Goal: Task Accomplishment & Management: Manage account settings

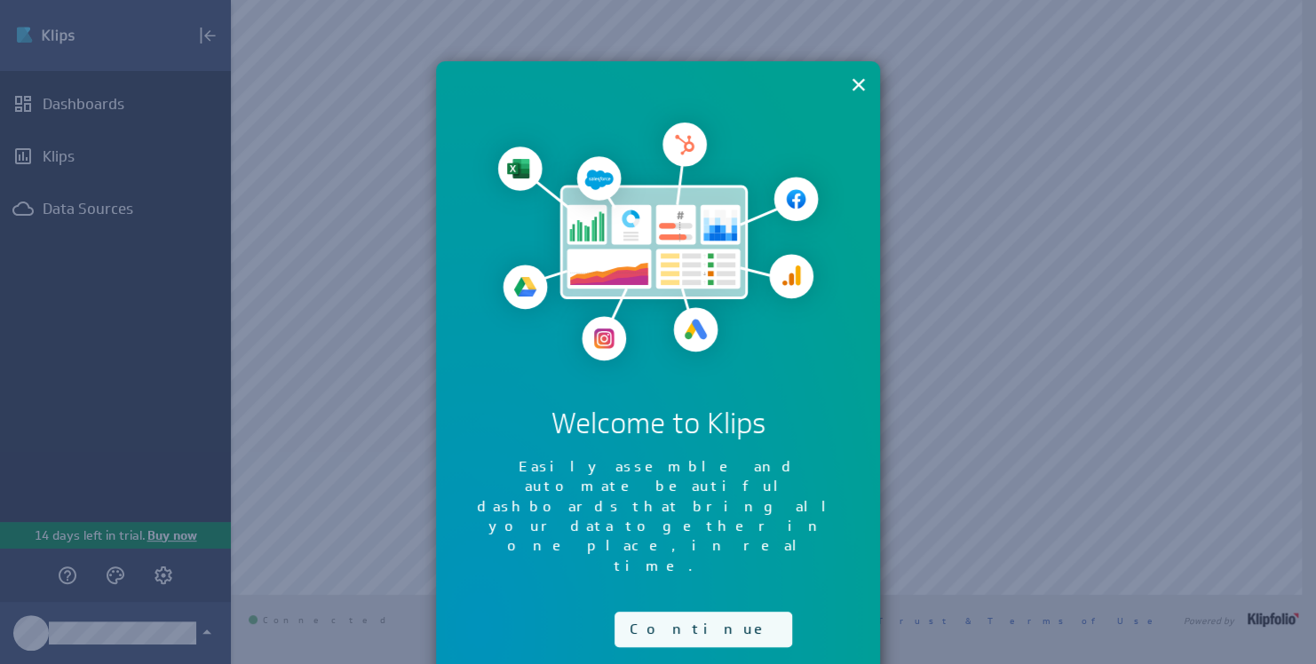
click at [683, 612] on button "Continue" at bounding box center [703, 630] width 178 height 36
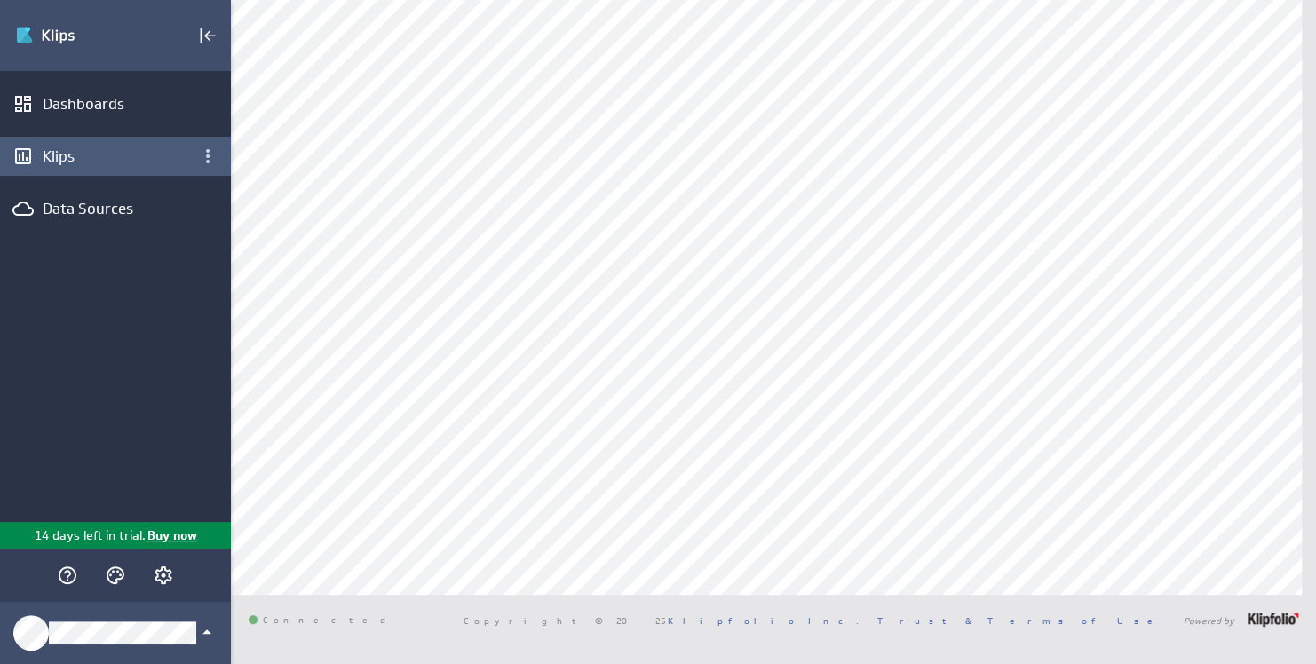
click at [92, 165] on div "Klips" at bounding box center [116, 156] width 146 height 20
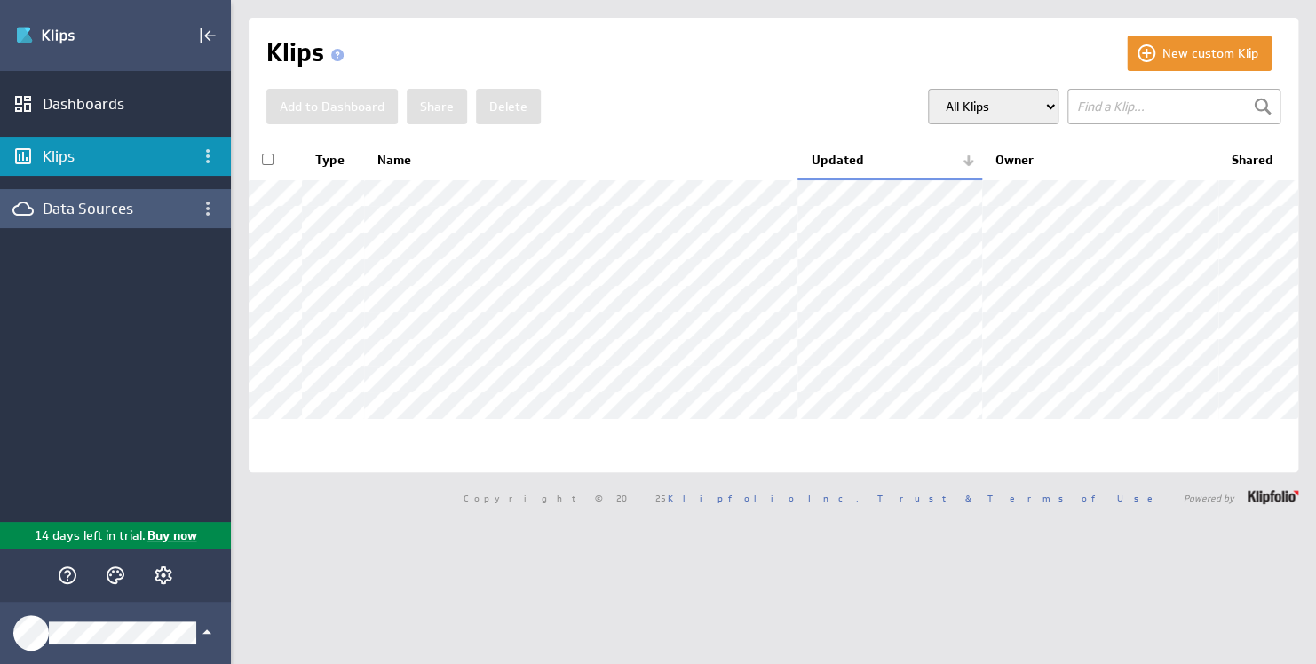
click at [109, 210] on div "Data Sources" at bounding box center [116, 209] width 146 height 20
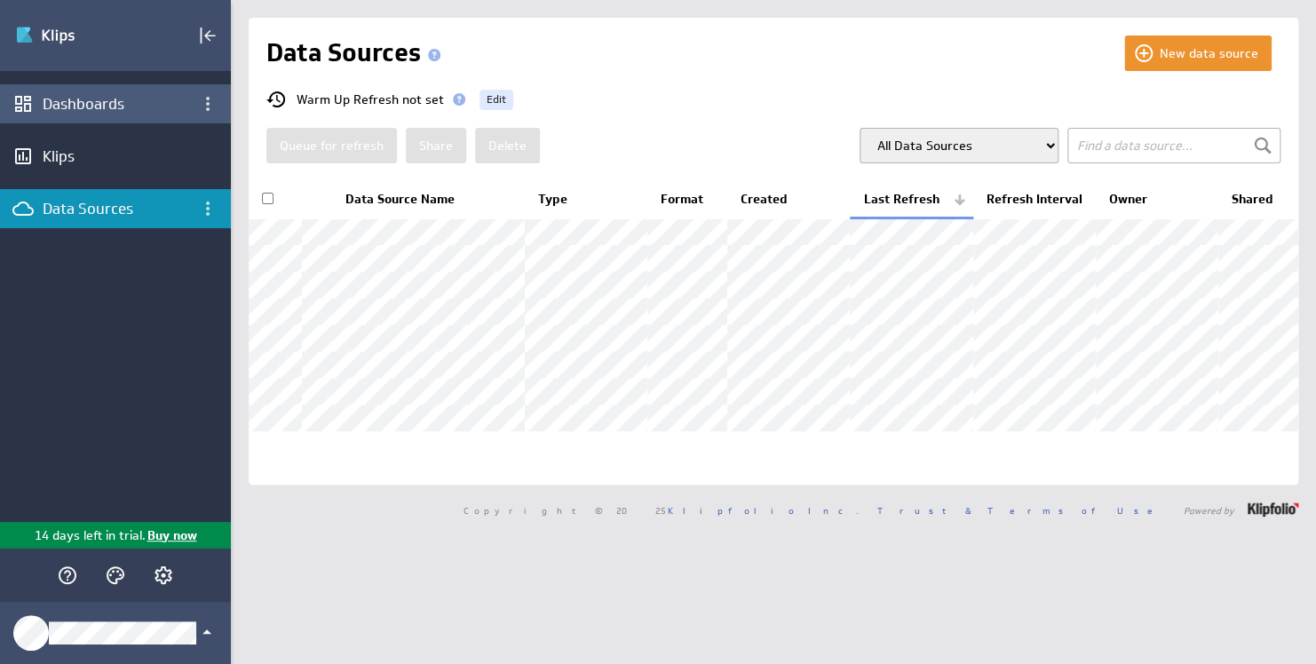
click at [118, 107] on div "Dashboards" at bounding box center [116, 104] width 146 height 20
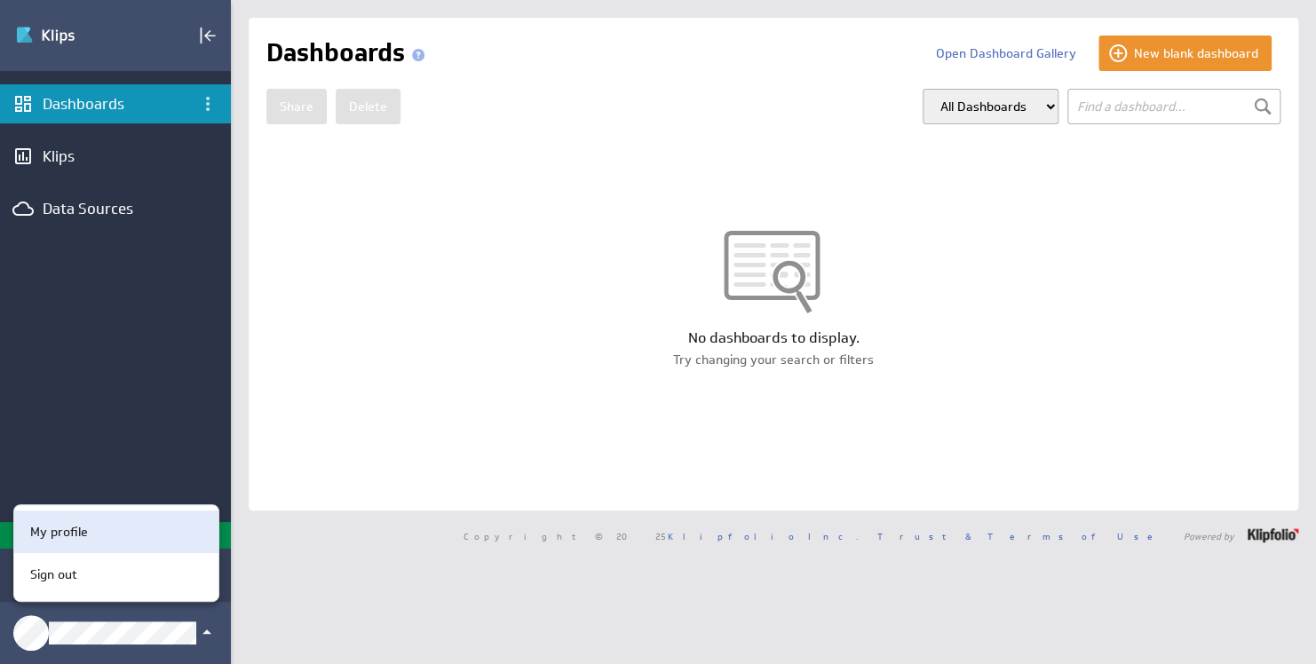
click at [88, 536] on div "My profile" at bounding box center [113, 532] width 181 height 19
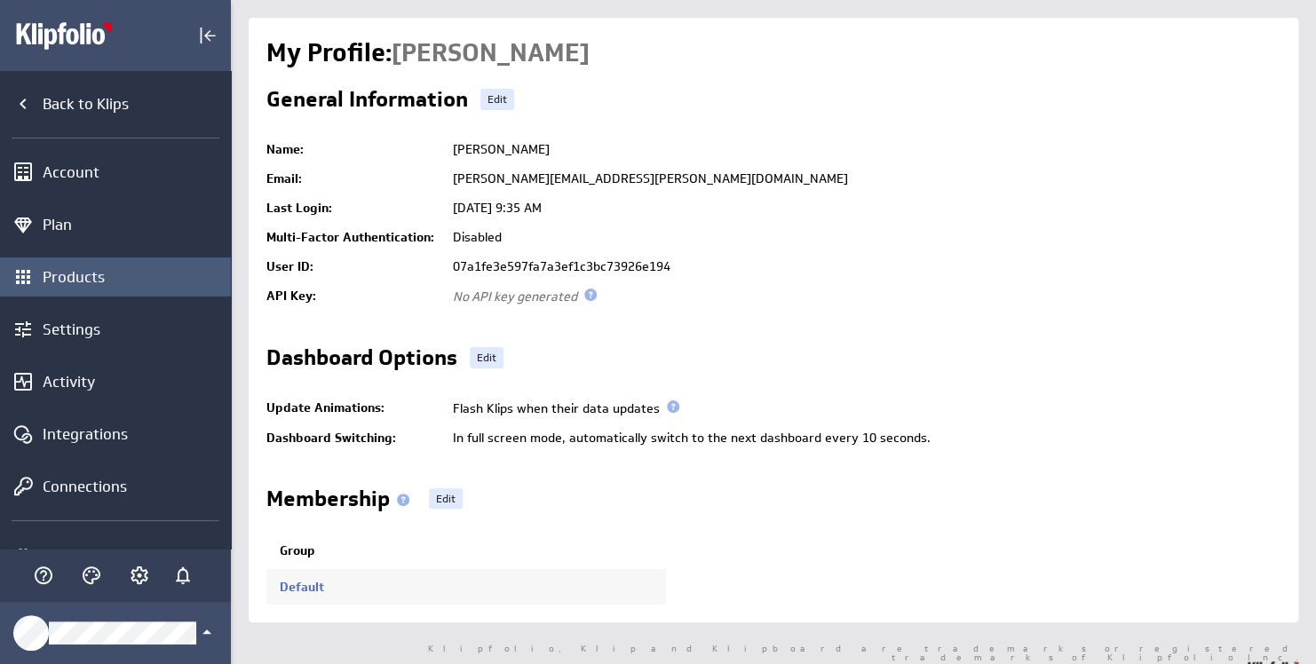
click at [109, 279] on div "Products" at bounding box center [135, 277] width 184 height 20
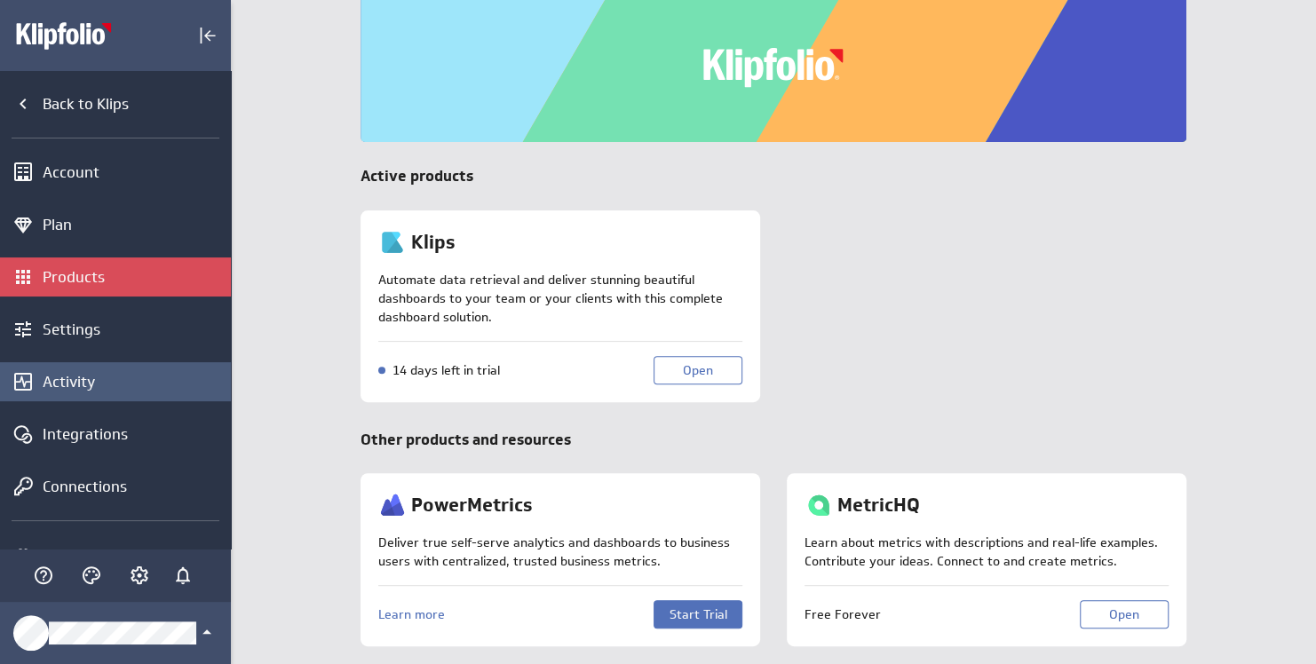
scroll to position [89, 0]
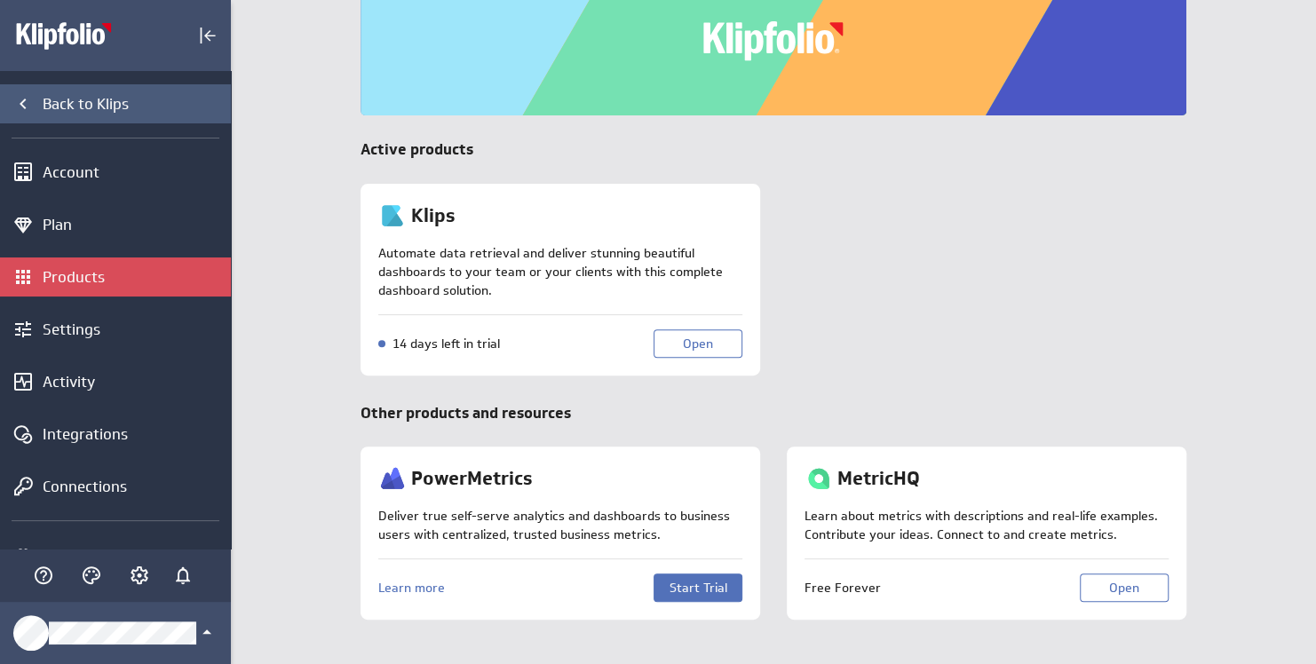
click at [123, 110] on div "Back to Klips" at bounding box center [135, 104] width 184 height 20
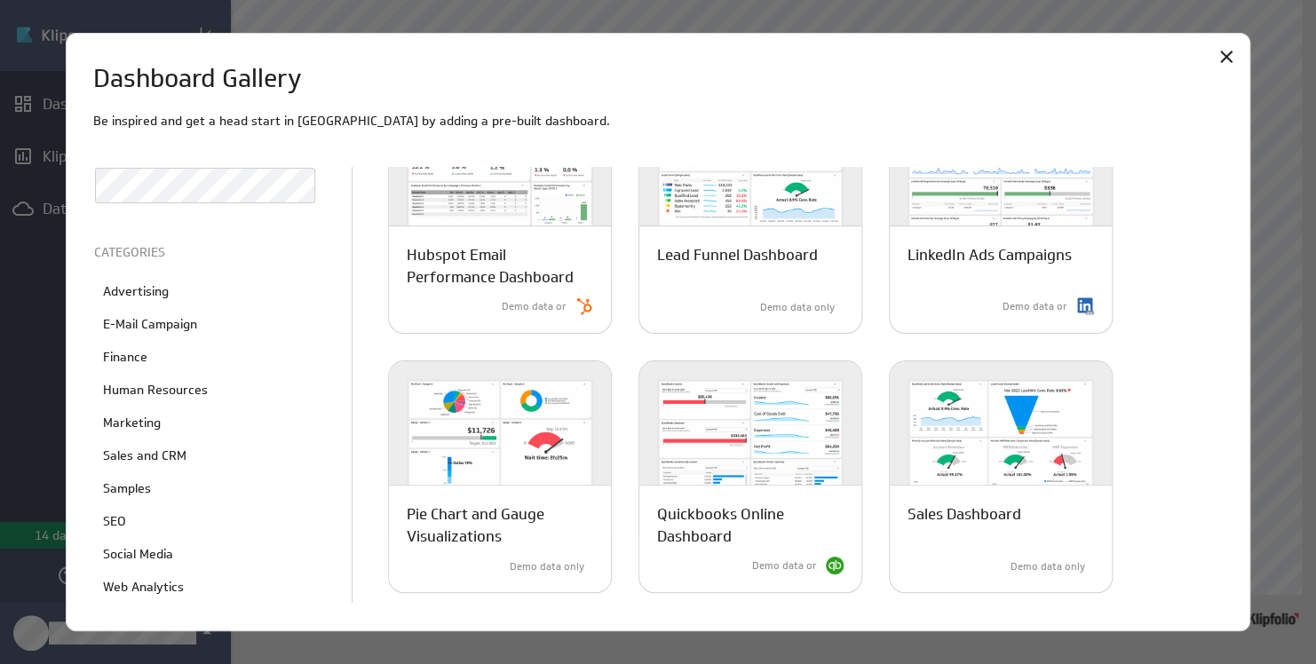
scroll to position [888, 0]
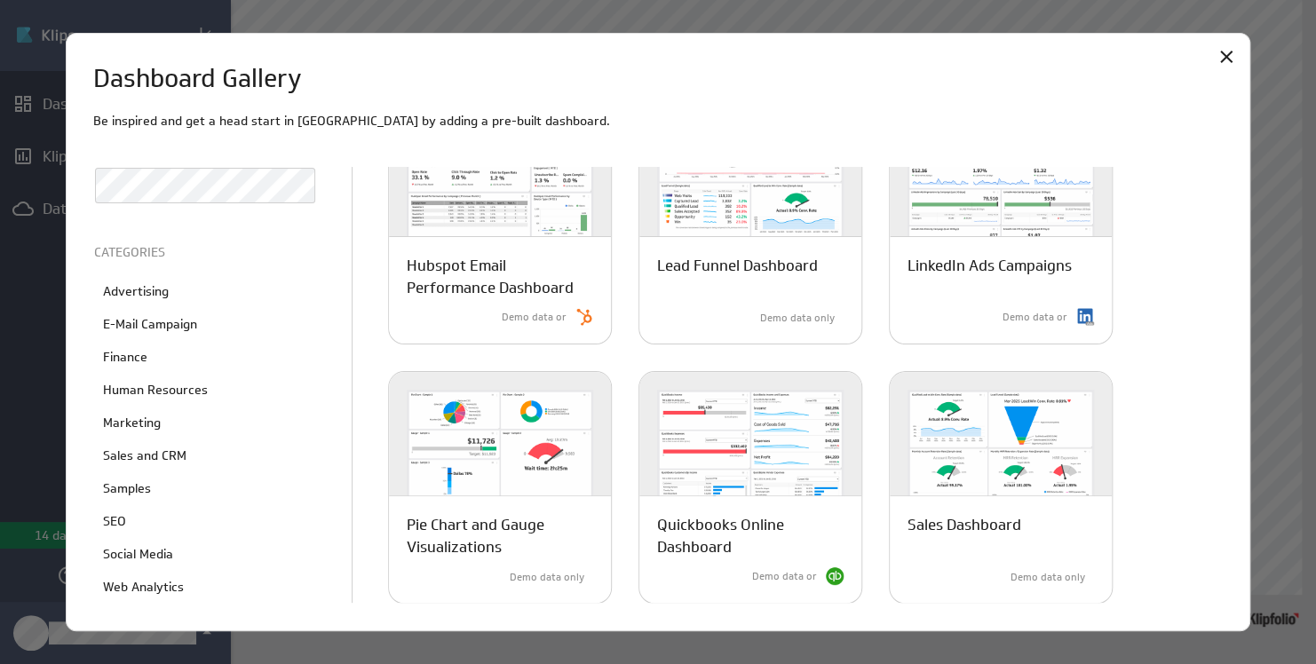
click at [56, 20] on div at bounding box center [658, 332] width 1316 height 664
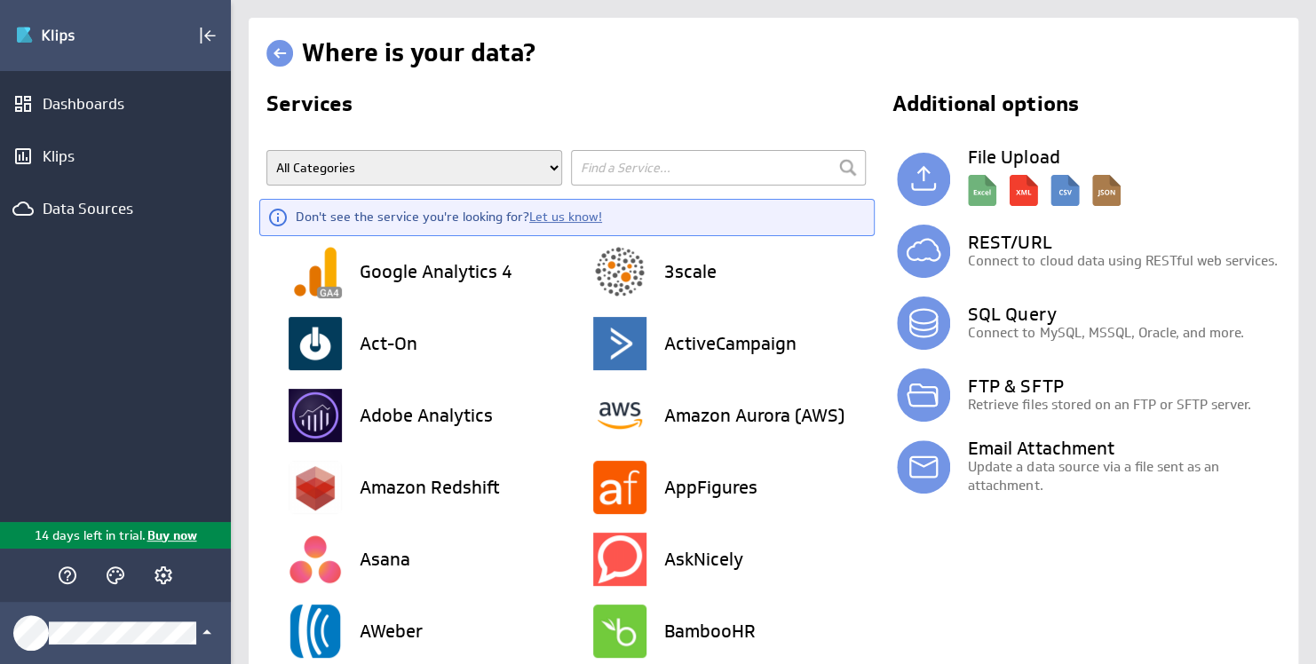
click at [459, 174] on select "All Categories Advertising Cloud Storage Customer Support Data Store E-Mail Cam…" at bounding box center [414, 168] width 296 height 36
click at [92, 202] on div "Data Sources" at bounding box center [116, 209] width 146 height 20
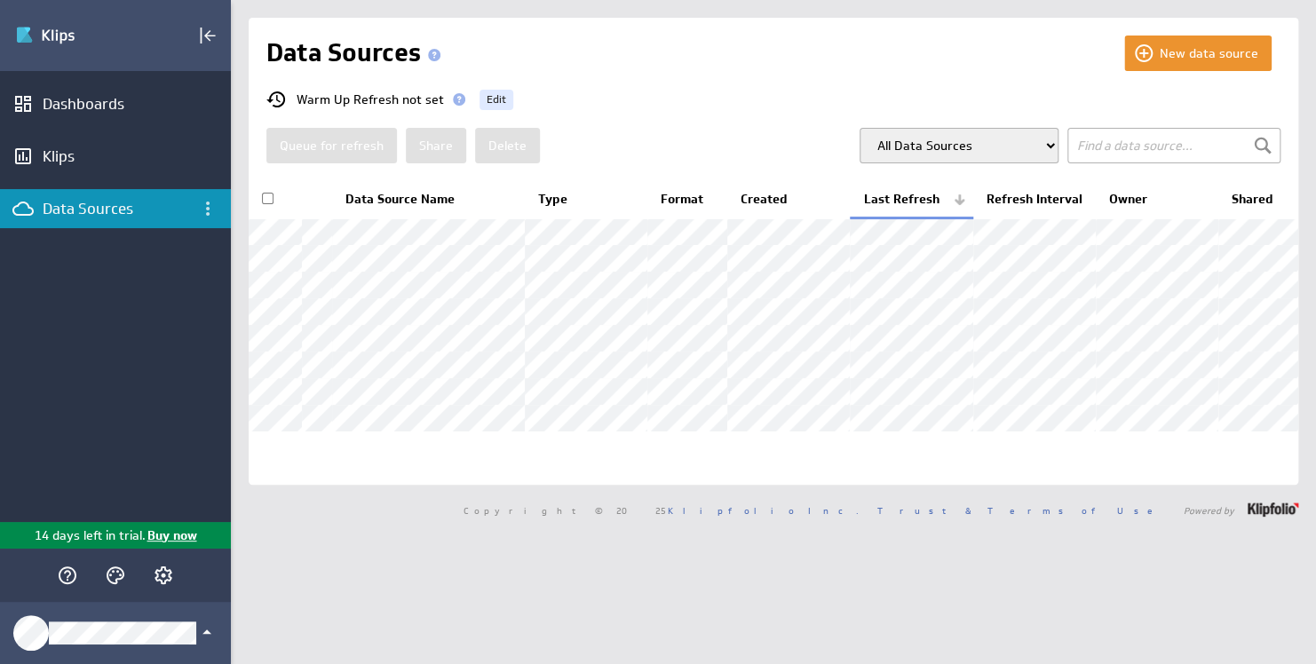
click at [993, 146] on select "All Data Sources My Data Sources All Modelled Data Sources My Modelled Data Sou…" at bounding box center [958, 146] width 199 height 36
click at [1168, 146] on input "text" at bounding box center [1173, 146] width 213 height 36
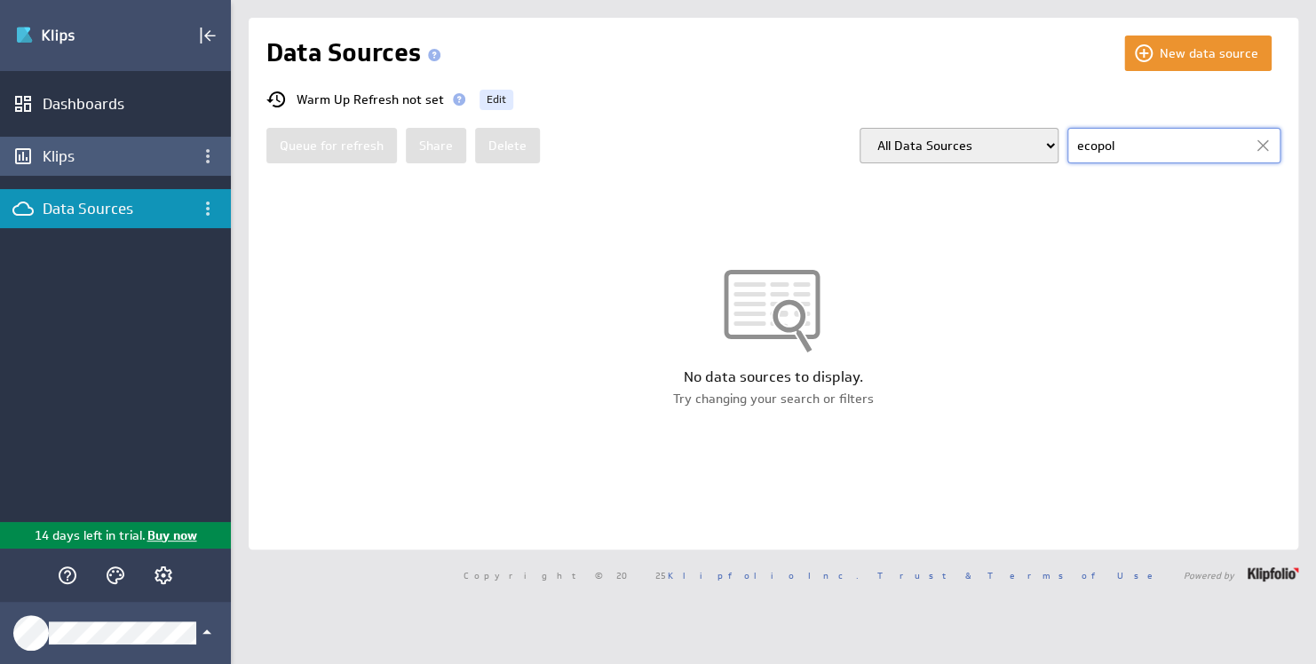
type input "ecopol"
click at [67, 161] on div "Klips" at bounding box center [116, 156] width 146 height 20
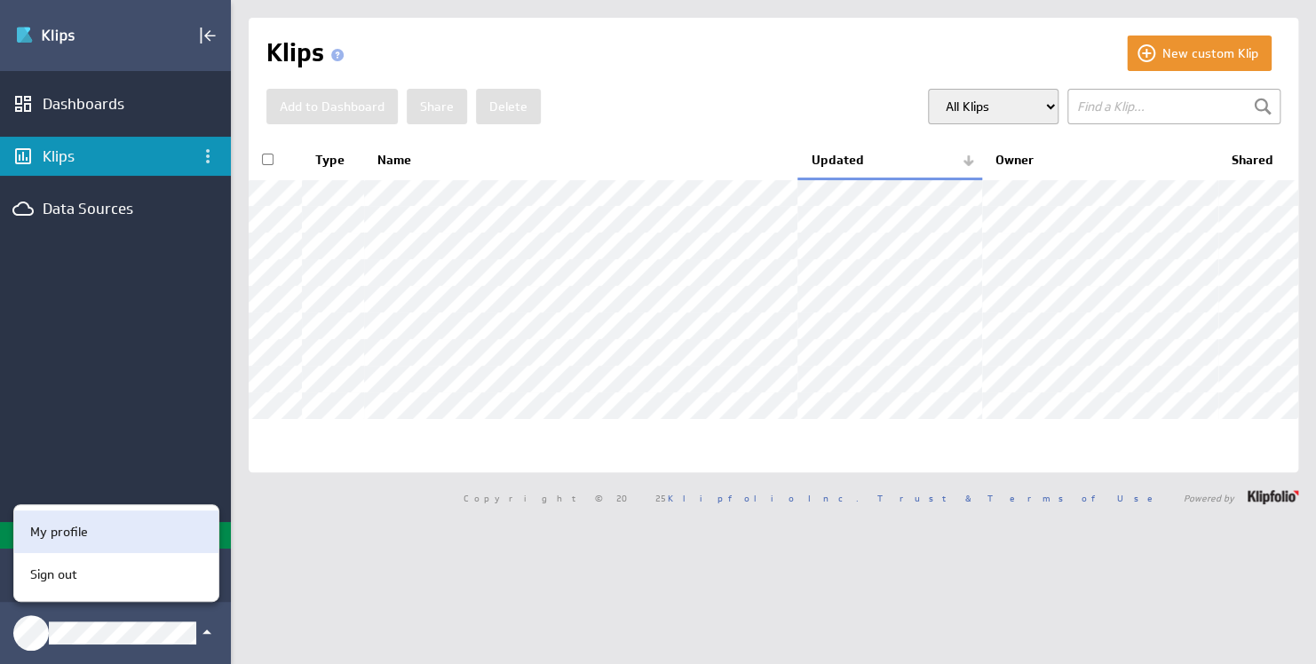
click at [112, 518] on div "My profile" at bounding box center [116, 531] width 204 height 43
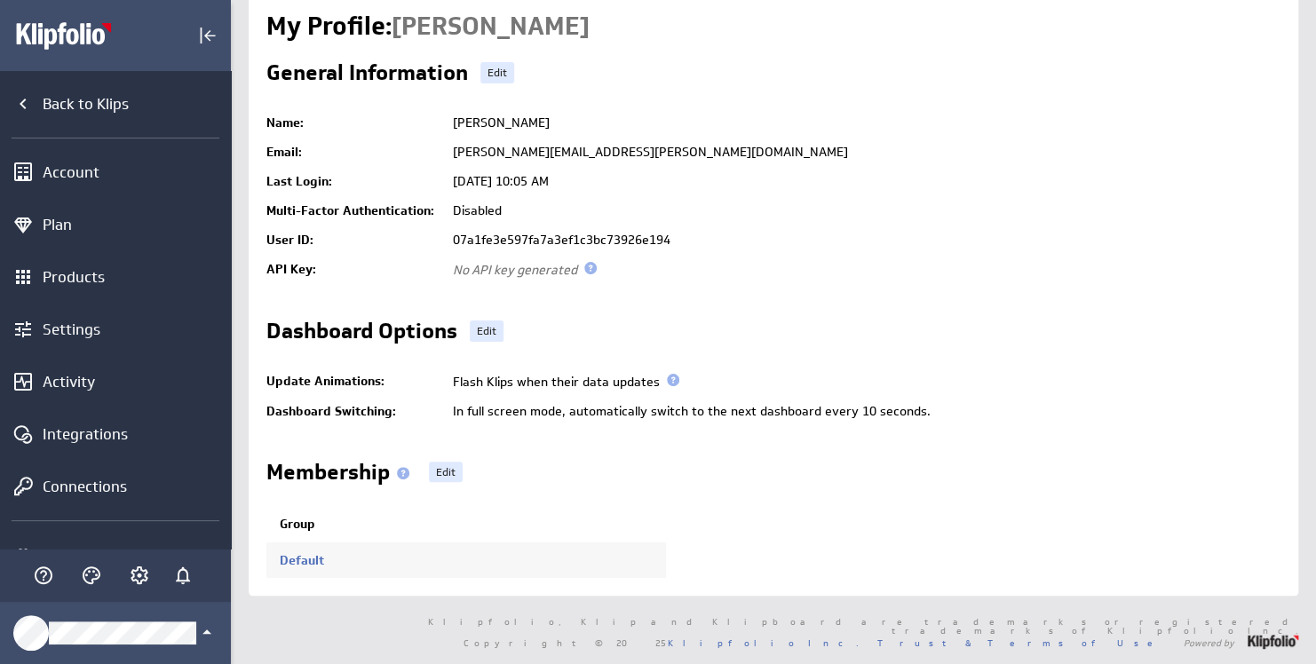
scroll to position [42, 0]
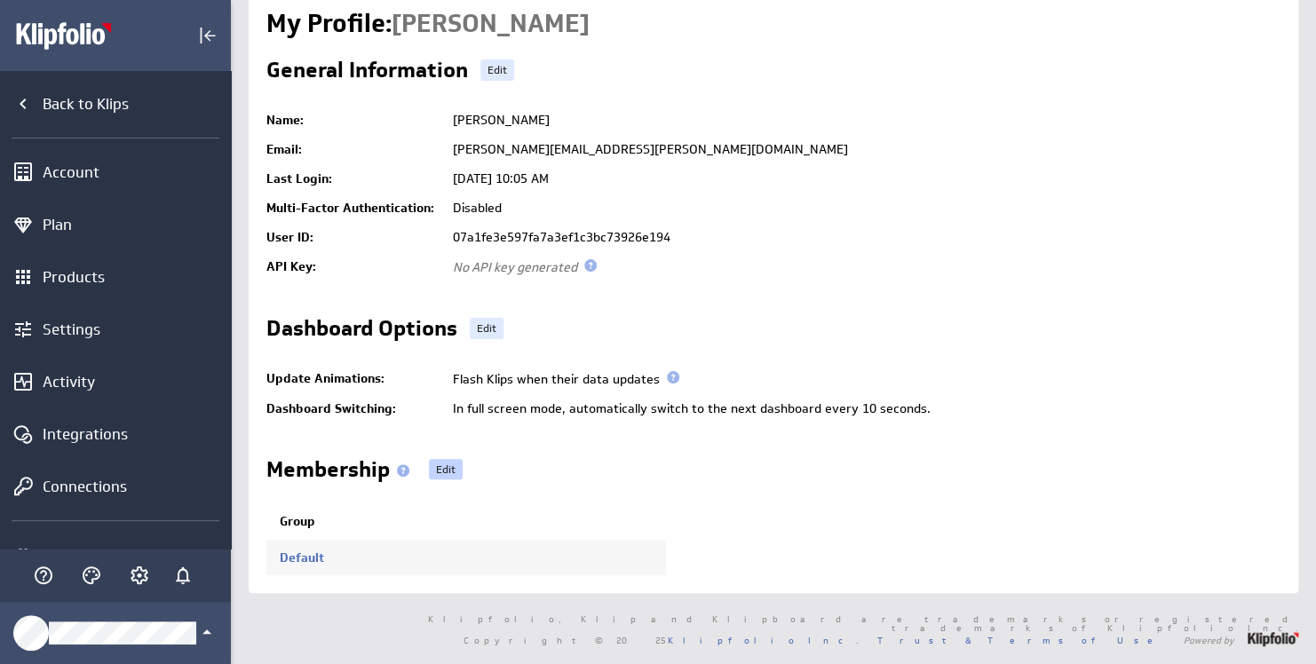
click at [457, 459] on link "Edit" at bounding box center [446, 469] width 34 height 21
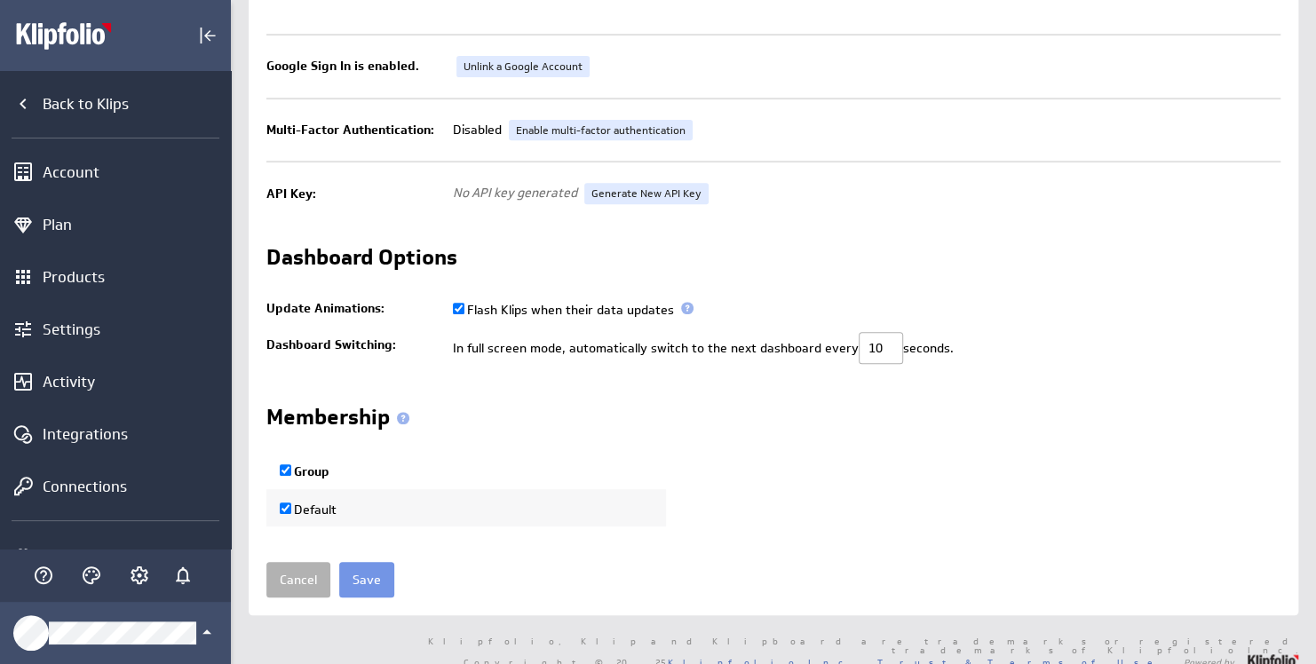
click at [289, 466] on input "Group" at bounding box center [286, 470] width 12 height 12
checkbox input "false"
click at [289, 472] on input "Group" at bounding box center [286, 470] width 12 height 12
checkbox input "true"
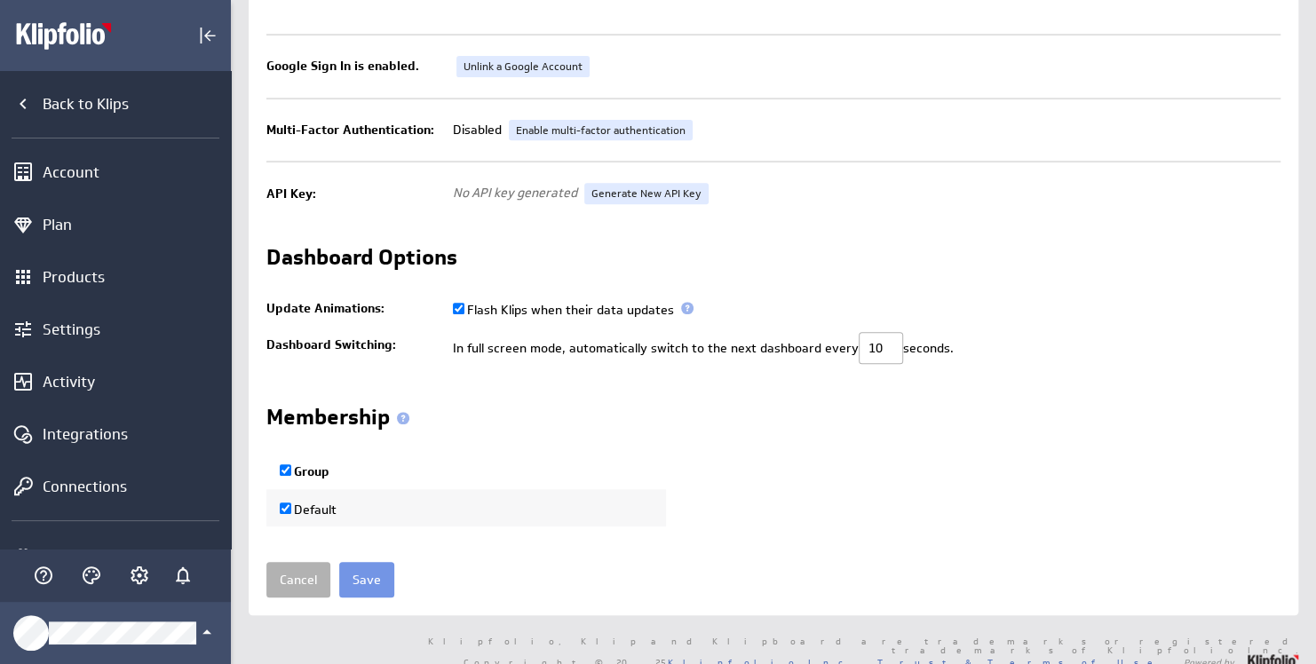
click at [293, 505] on label "Default" at bounding box center [308, 510] width 57 height 16
click at [291, 505] on input "Default" at bounding box center [286, 508] width 12 height 12
checkbox input "false"
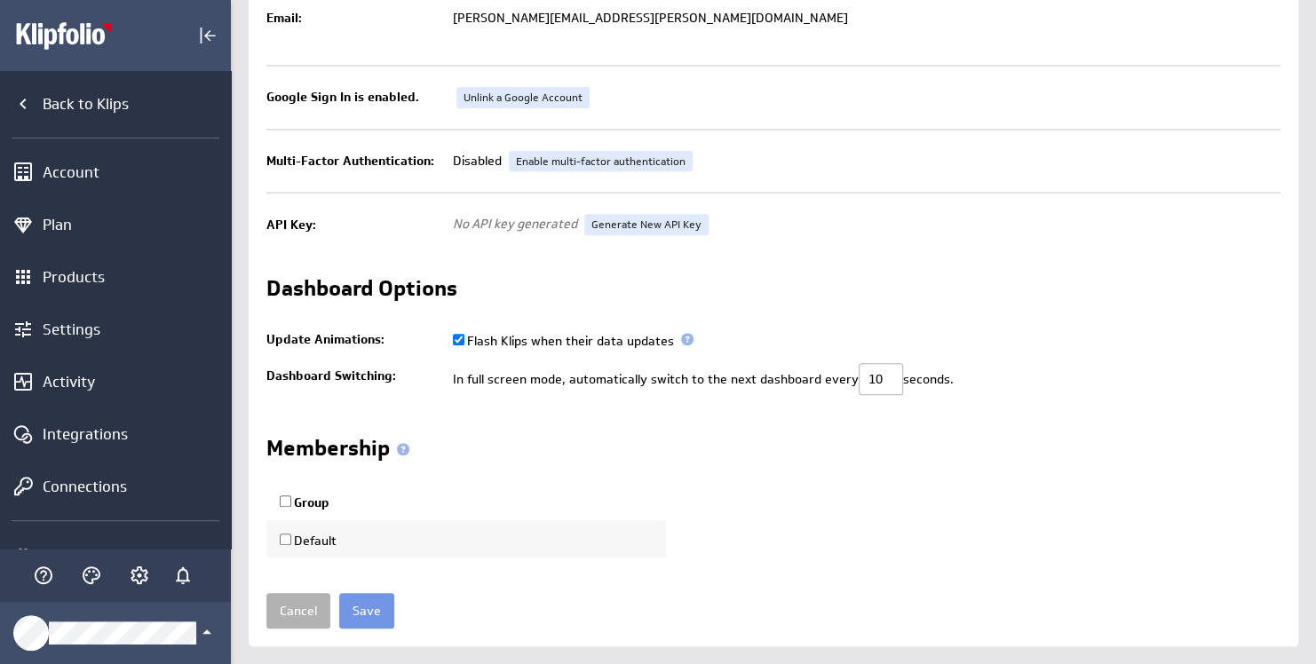
scroll to position [283, 0]
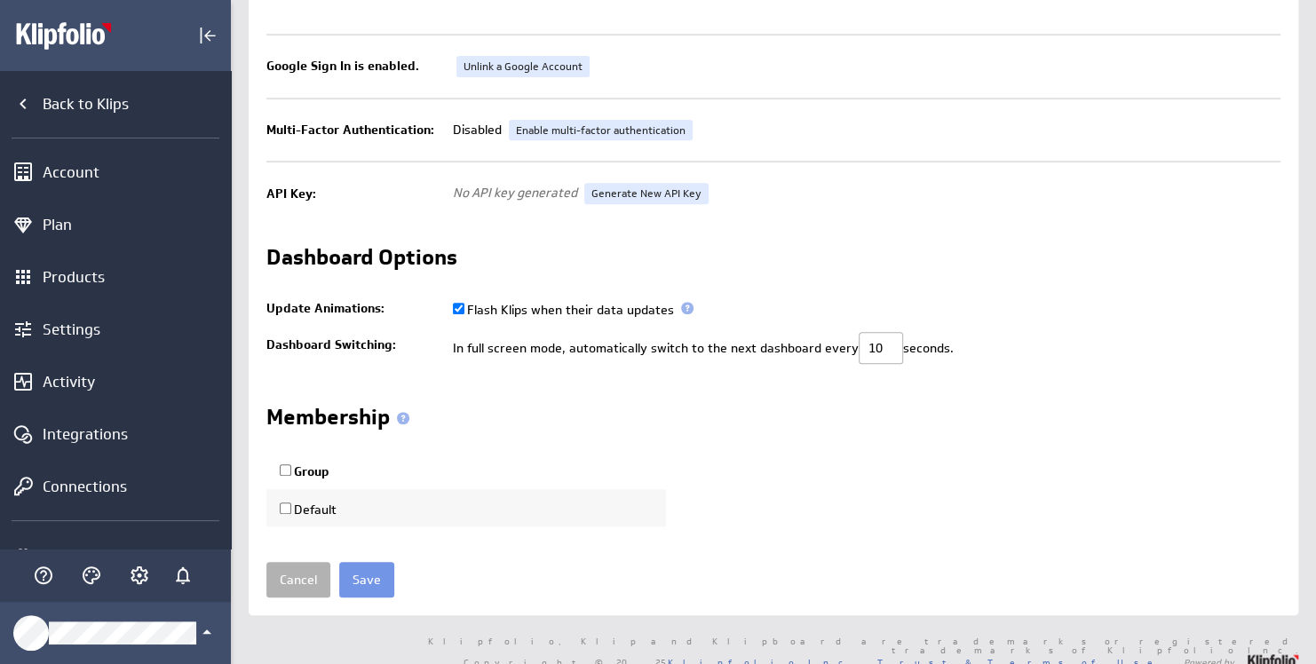
click at [303, 463] on label "Group" at bounding box center [305, 471] width 50 height 16
click at [291, 464] on input "Group" at bounding box center [286, 470] width 12 height 12
checkbox input "true"
click at [324, 475] on label "Group" at bounding box center [305, 471] width 50 height 16
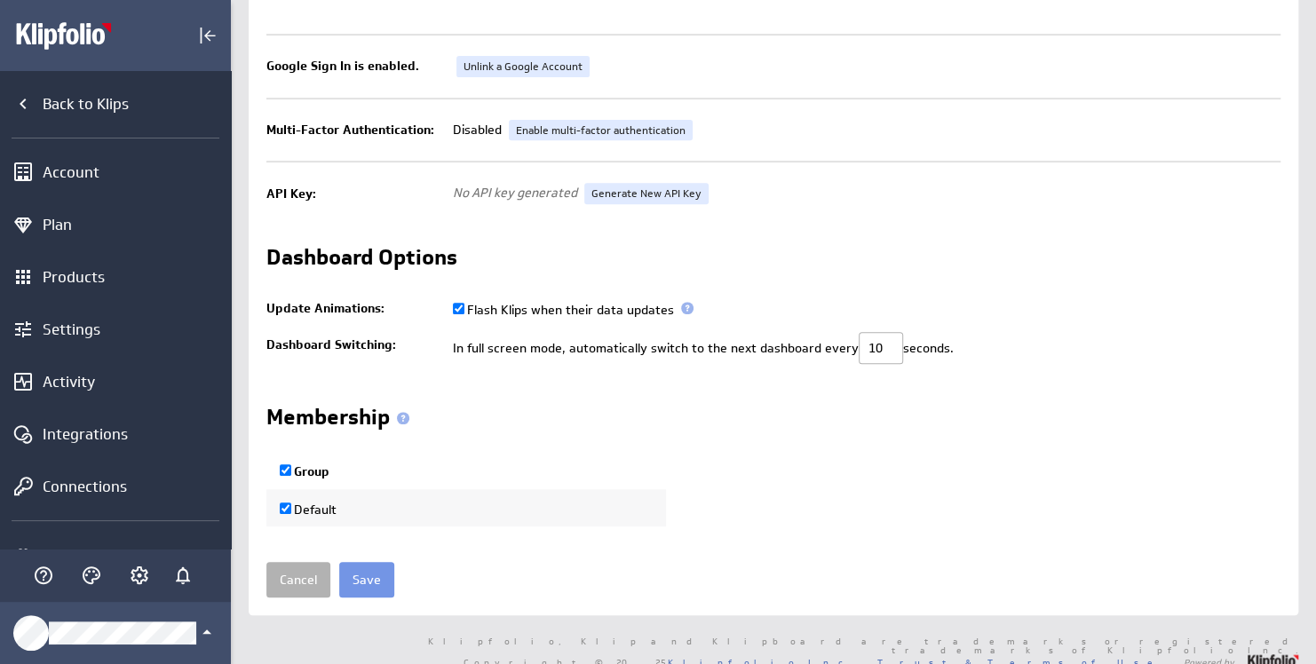
click at [291, 475] on input "Group" at bounding box center [286, 470] width 12 height 12
checkbox input "false"
click at [324, 475] on label "Group" at bounding box center [305, 471] width 50 height 16
click at [291, 475] on input "Group" at bounding box center [286, 470] width 12 height 12
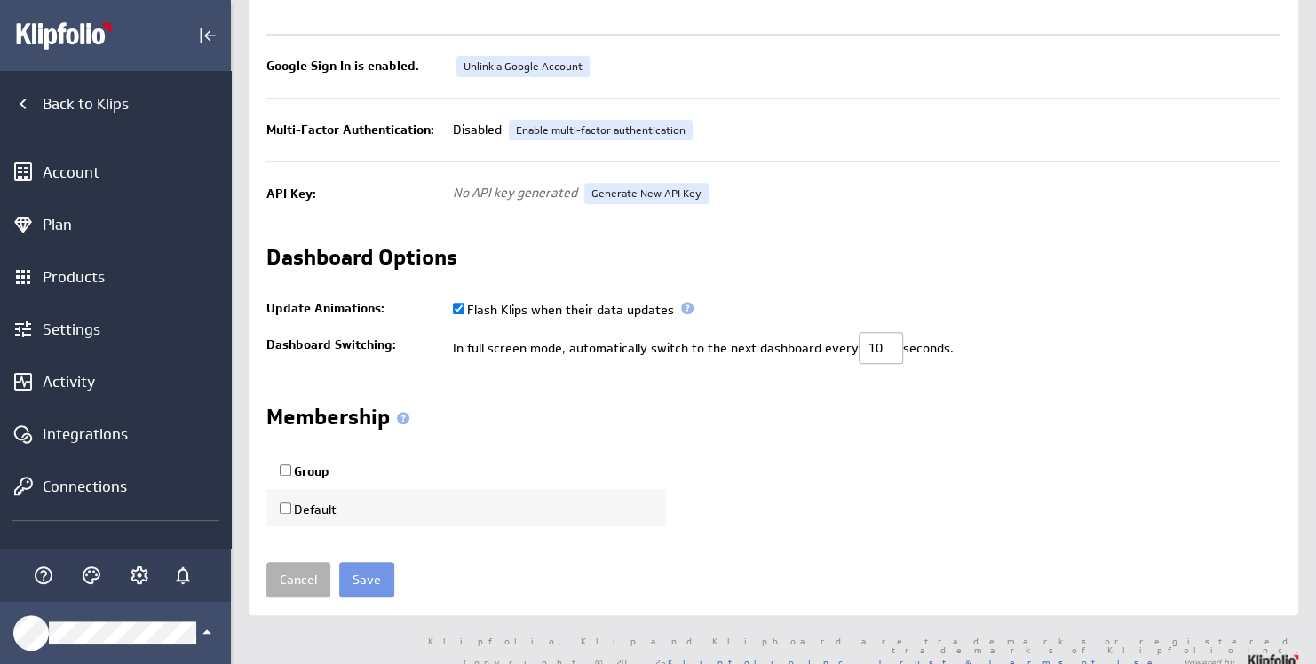
checkbox input "true"
click at [419, 518] on td "Default" at bounding box center [466, 507] width 400 height 37
click at [396, 504] on td "Default" at bounding box center [466, 507] width 400 height 37
click at [416, 425] on link "Membership" at bounding box center [343, 420] width 155 height 16
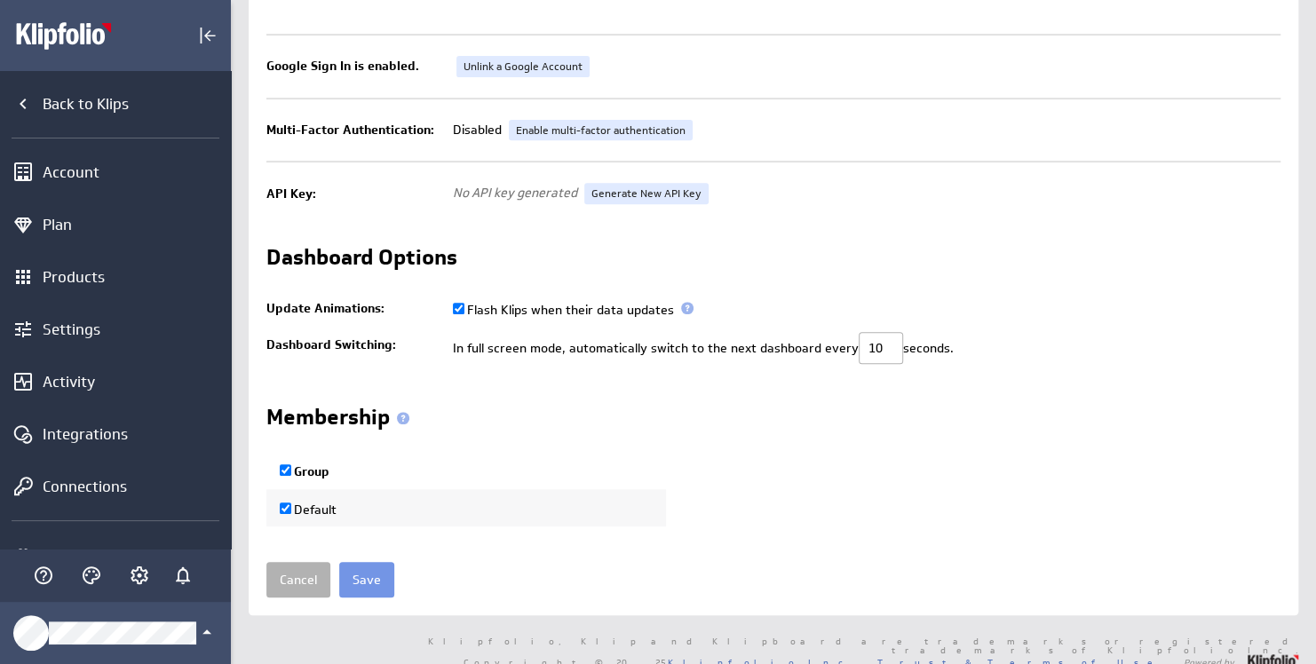
click at [404, 419] on span at bounding box center [403, 418] width 12 height 12
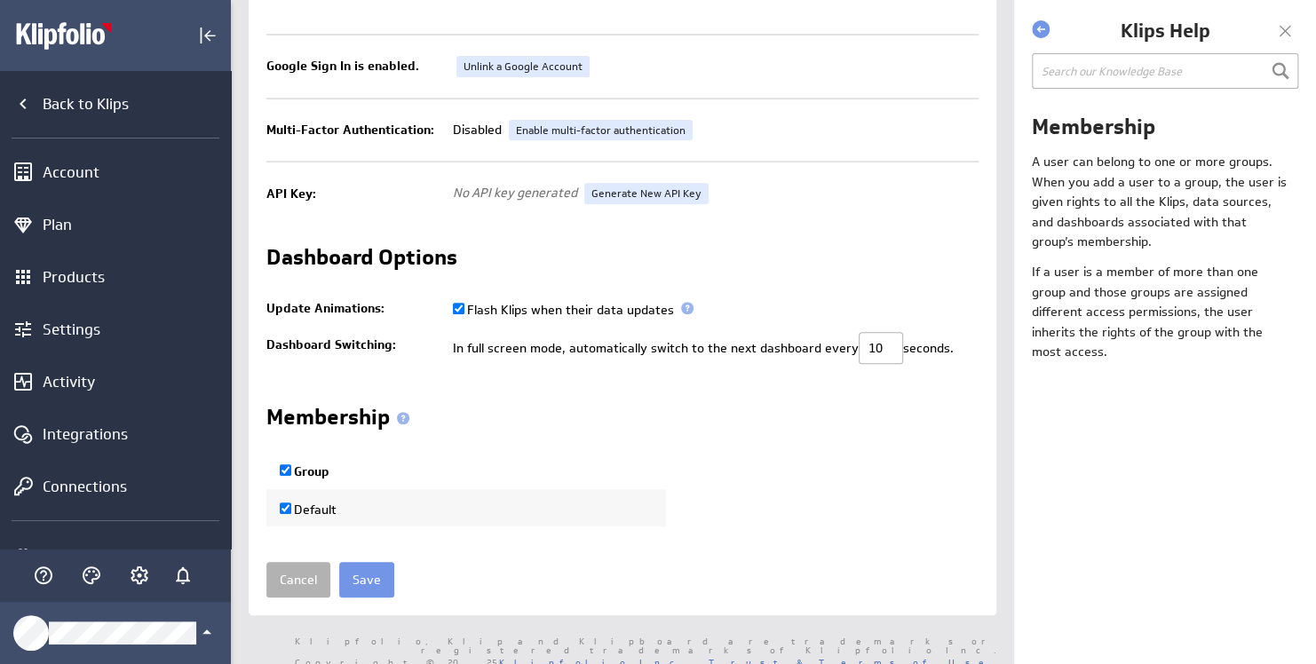
click at [1194, 79] on input "text" at bounding box center [1165, 71] width 266 height 36
drag, startPoint x: 1075, startPoint y: 303, endPoint x: 1232, endPoint y: 332, distance: 159.8
click at [1232, 332] on p "If a user is a member of more than one group and those groups are assigned diff…" at bounding box center [1160, 311] width 256 height 99
drag, startPoint x: 1232, startPoint y: 332, endPoint x: 1135, endPoint y: 443, distance: 147.8
click at [1136, 443] on div "Membership A user can belong to one or more groups. When you add a user to a gr…" at bounding box center [1165, 386] width 302 height 558
